Goal: Find specific page/section: Find specific page/section

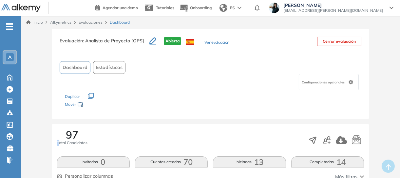
drag, startPoint x: 81, startPoint y: 136, endPoint x: 59, endPoint y: 135, distance: 22.6
click at [59, 135] on div "97 Total Candidatos" at bounding box center [72, 137] width 30 height 16
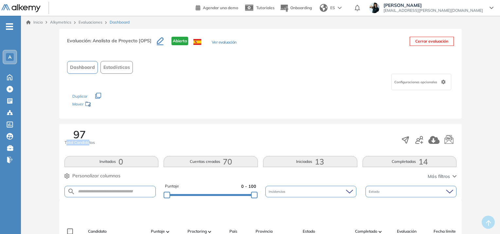
drag, startPoint x: 88, startPoint y: 136, endPoint x: 66, endPoint y: 133, distance: 22.1
click at [66, 133] on div "97 Total Candidatos" at bounding box center [80, 137] width 30 height 16
drag, startPoint x: 75, startPoint y: 134, endPoint x: 95, endPoint y: 140, distance: 20.8
click at [94, 139] on div "97 Total Candidatos" at bounding box center [80, 137] width 30 height 16
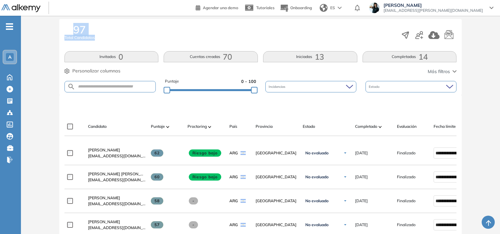
scroll to position [157, 0]
